Goal: Task Accomplishment & Management: Use online tool/utility

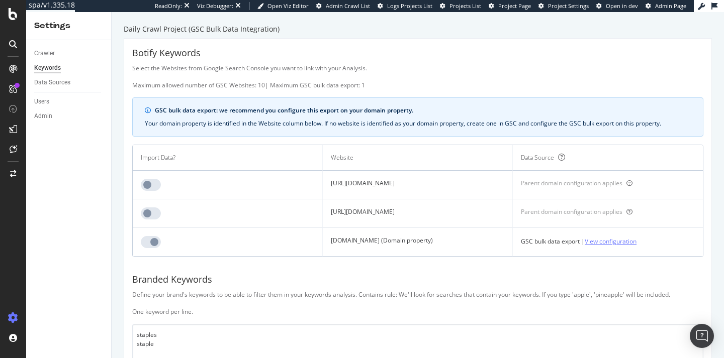
drag, startPoint x: 550, startPoint y: 5, endPoint x: 666, endPoint y: 242, distance: 264.0
click at [637, 242] on link "View configuration" at bounding box center [611, 241] width 52 height 11
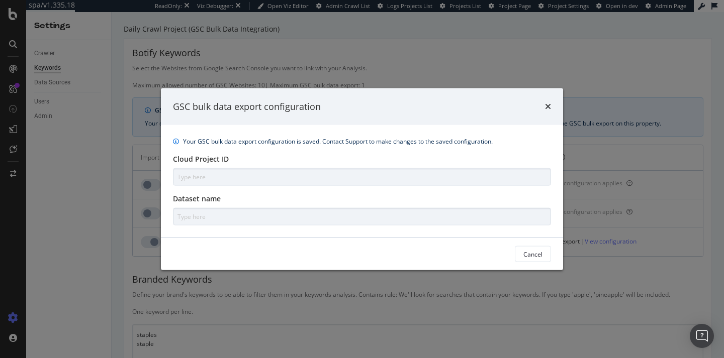
type input "botify-production-gsc-exports"
type input "searchconsole_g369bu7b2i1kmc"
click at [546, 109] on icon "times" at bounding box center [548, 107] width 6 height 8
